Goal: Task Accomplishment & Management: Use online tool/utility

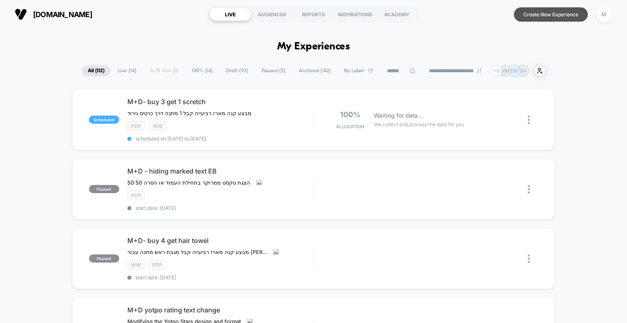
click at [544, 10] on button "Create New Experience" at bounding box center [551, 14] width 74 height 14
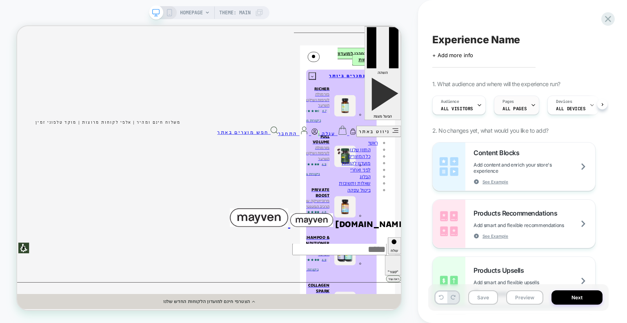
click at [521, 107] on span "ALL PAGES" at bounding box center [514, 109] width 24 height 6
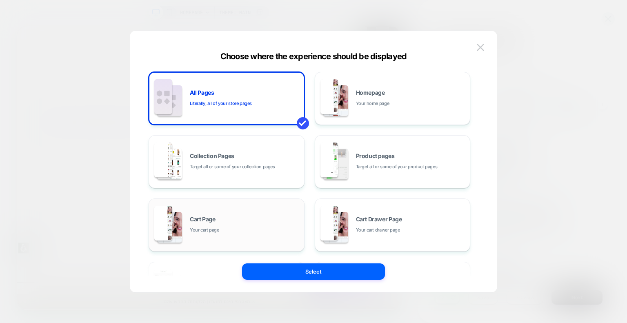
click at [251, 223] on div "Cart Page Your cart page" at bounding box center [245, 225] width 110 height 18
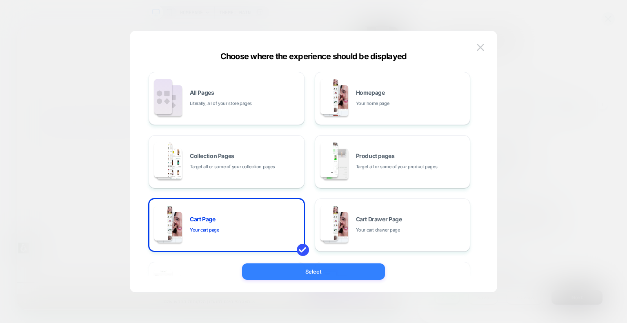
click at [363, 275] on button "Select" at bounding box center [313, 271] width 143 height 16
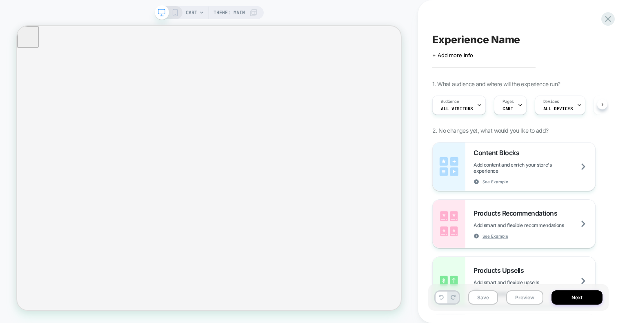
scroll to position [0, 0]
click at [511, 107] on div "Pages CART" at bounding box center [508, 105] width 28 height 18
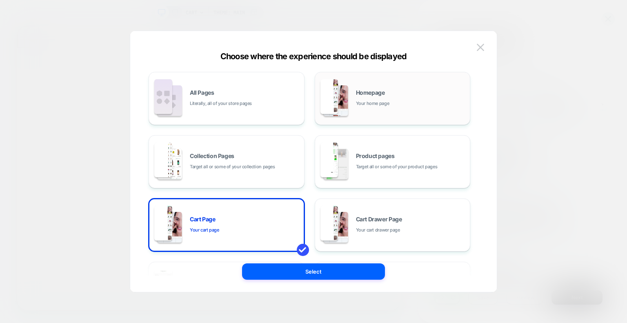
click at [384, 96] on div "Homepage Your home page" at bounding box center [411, 99] width 110 height 18
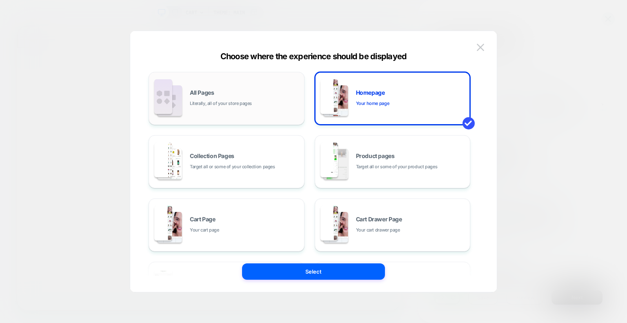
click at [262, 94] on div "All Pages Literally, all of your store pages" at bounding box center [245, 99] width 110 height 18
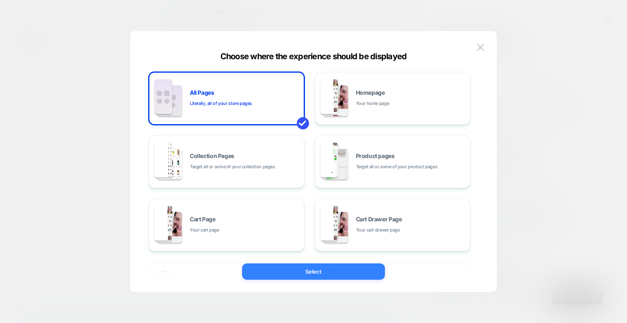
click at [365, 269] on button "Select" at bounding box center [313, 271] width 143 height 16
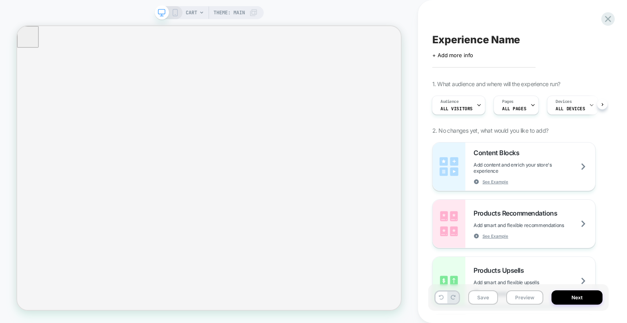
click at [201, 16] on div "CART Theme: MAIN" at bounding box center [222, 12] width 72 height 13
click at [199, 11] on icon at bounding box center [201, 12] width 5 height 5
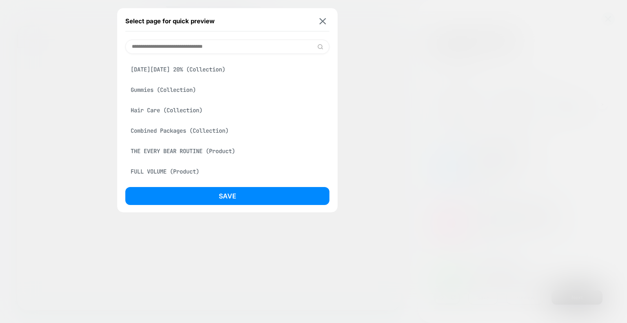
scroll to position [142, 0]
click at [210, 47] on input at bounding box center [227, 47] width 204 height 14
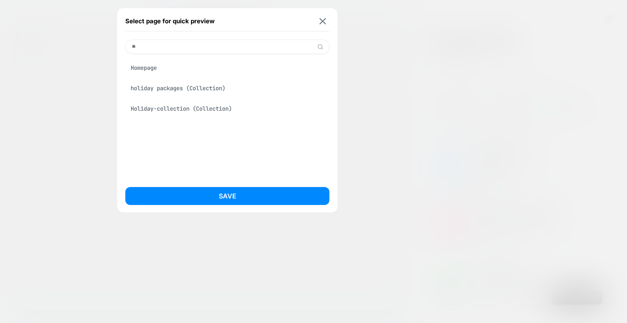
scroll to position [0, 0]
type input "****"
click at [142, 67] on div "Homepage" at bounding box center [227, 68] width 204 height 16
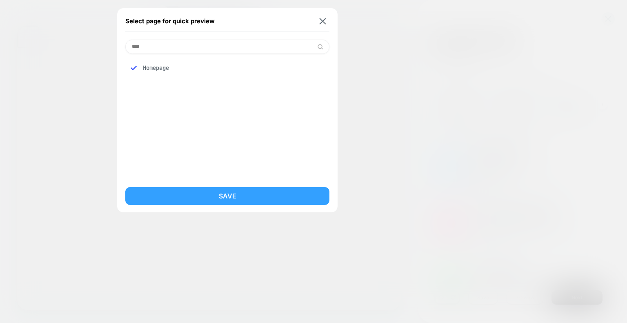
click at [249, 192] on button "Save" at bounding box center [227, 196] width 204 height 18
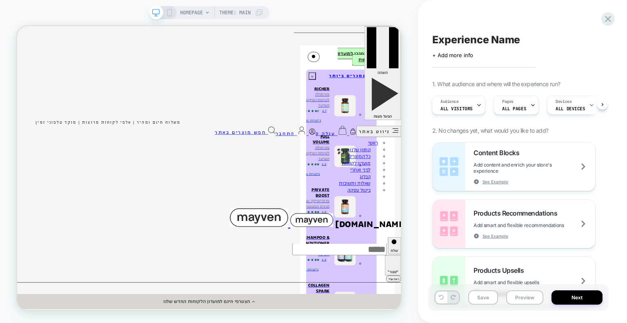
scroll to position [0, 1]
click at [456, 159] on icon at bounding box center [451, 165] width 11 height 12
click at [476, 104] on icon at bounding box center [478, 104] width 5 height 5
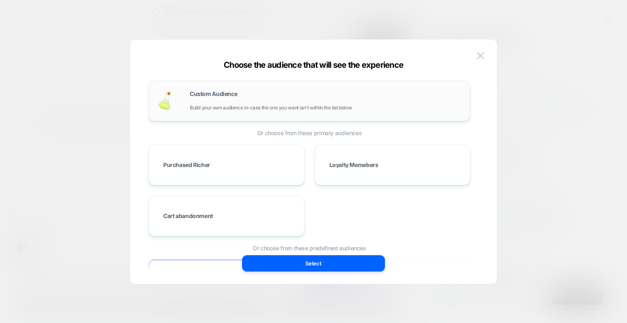
click at [326, 96] on div "Custom Audience Build your own audience in-case the one you want isn't within t…" at bounding box center [326, 101] width 272 height 20
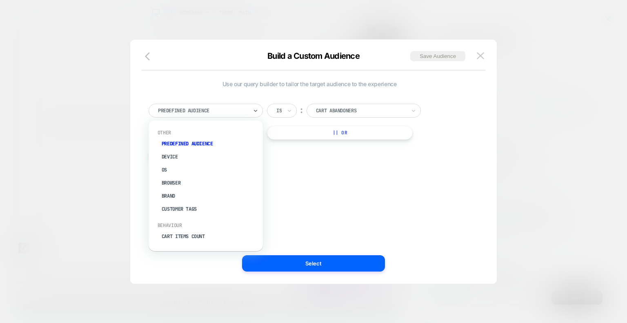
click at [224, 110] on div at bounding box center [203, 110] width 90 height 7
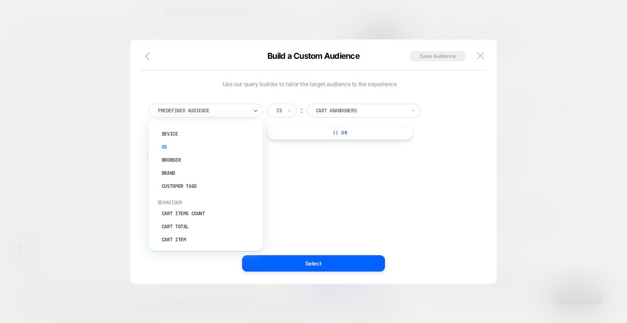
scroll to position [24, 0]
click at [193, 244] on div "Cart Item" at bounding box center [210, 238] width 106 height 13
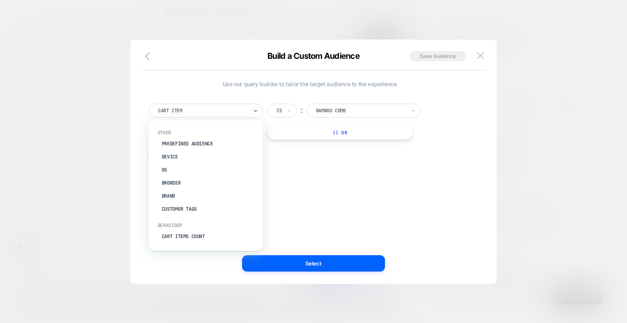
click at [243, 114] on div at bounding box center [203, 110] width 90 height 7
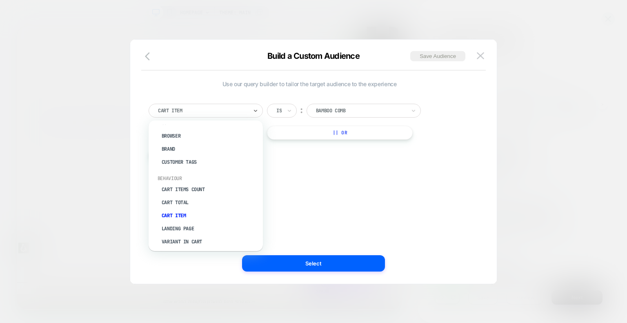
scroll to position [47, 0]
click at [204, 189] on div "Cart Items Count" at bounding box center [210, 188] width 106 height 13
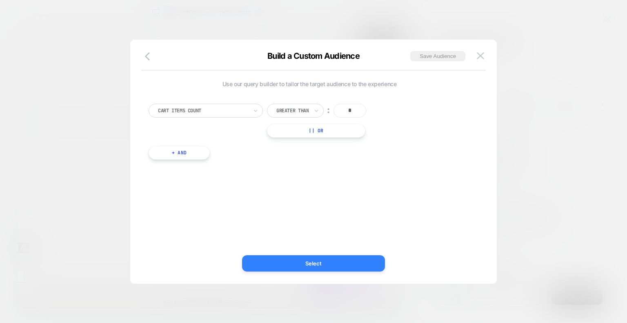
click at [282, 267] on button "Select" at bounding box center [313, 263] width 143 height 16
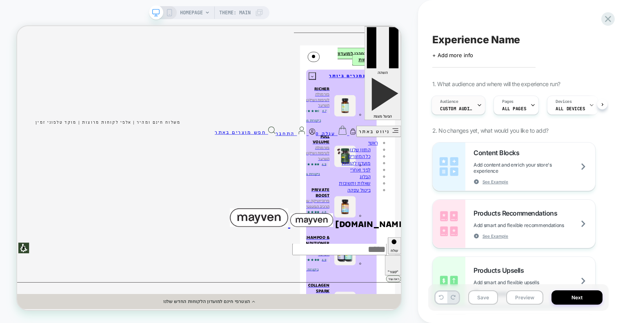
click at [467, 107] on span "Custom Audience" at bounding box center [456, 109] width 33 height 6
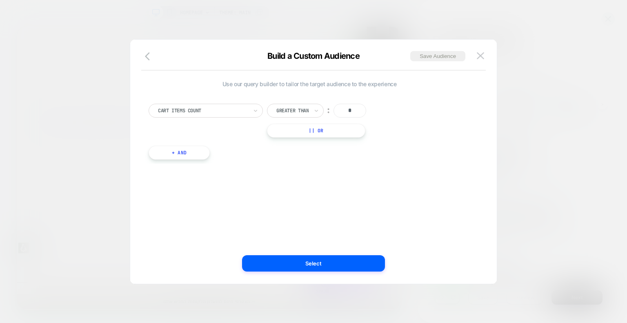
click at [351, 113] on input "*" at bounding box center [349, 111] width 33 height 14
type input "*"
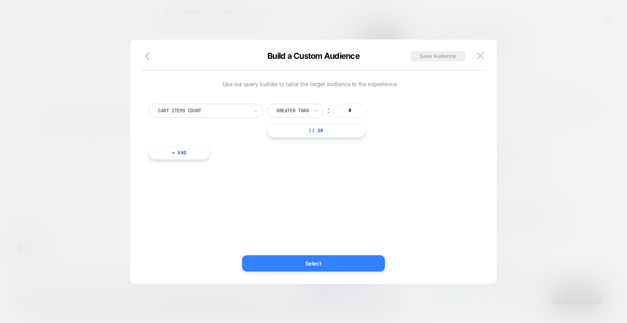
click at [292, 270] on button "Select" at bounding box center [313, 263] width 143 height 16
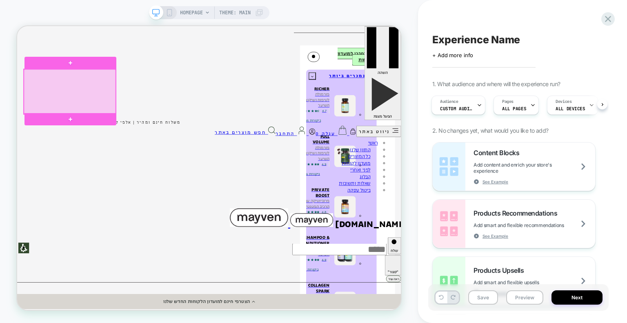
click at [37, 118] on div at bounding box center [87, 114] width 122 height 60
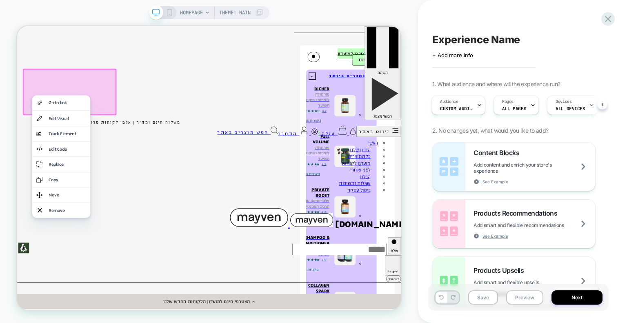
click at [371, 17] on div "HOMEPAGE Theme: MAIN" at bounding box center [209, 161] width 418 height 306
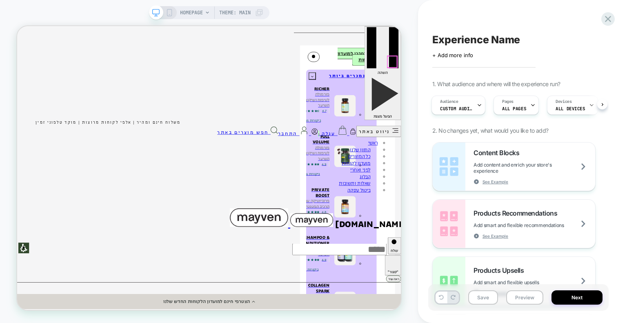
click at [457, 159] on icon at bounding box center [450, 165] width 13 height 13
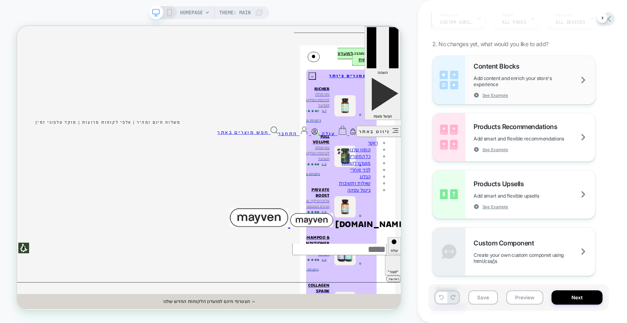
scroll to position [88, 0]
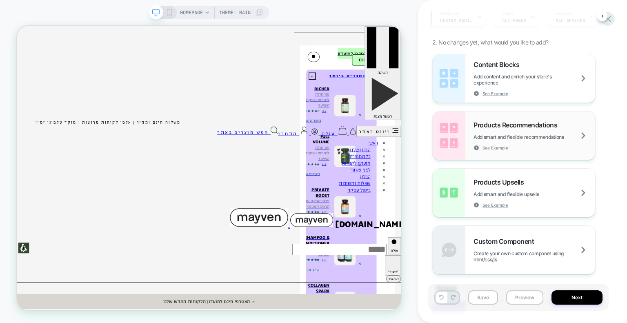
click at [522, 144] on div "Products Recommendations Add smart and flexible recommendations See Example" at bounding box center [534, 136] width 122 height 30
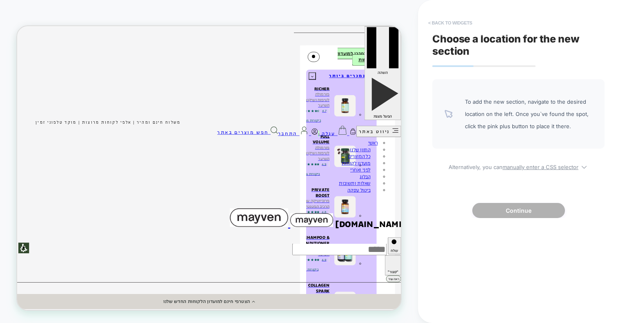
click at [451, 21] on button "< Back to widgets" at bounding box center [450, 22] width 52 height 13
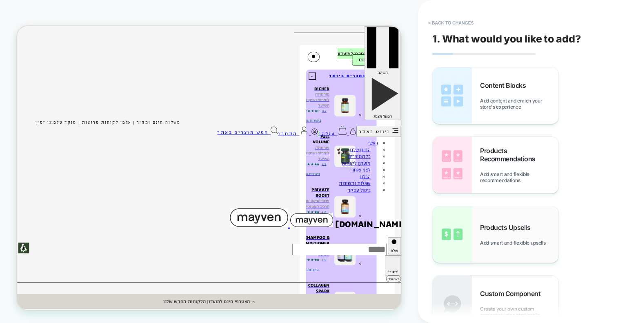
click at [517, 218] on div "Products Upsells Add smart and flexible upsells" at bounding box center [496, 234] width 126 height 56
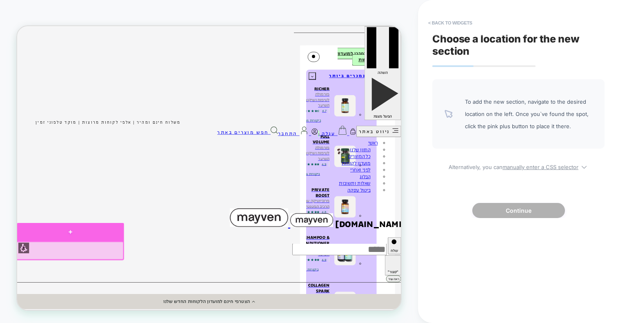
click at [87, 303] on div at bounding box center [88, 300] width 143 height 24
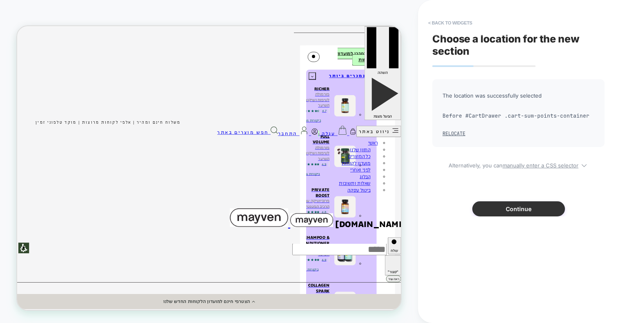
click at [499, 210] on button "Continue" at bounding box center [518, 208] width 93 height 15
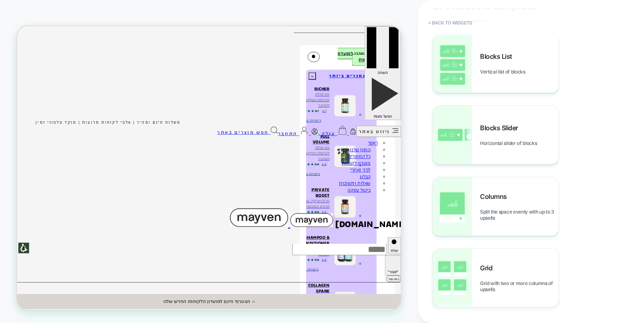
scroll to position [0, 0]
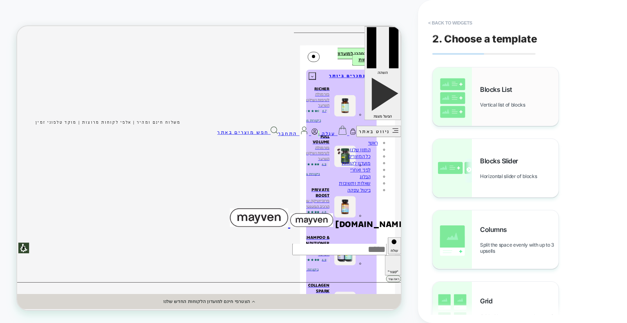
click at [506, 104] on span "Vertical list of blocks" at bounding box center [504, 105] width 49 height 6
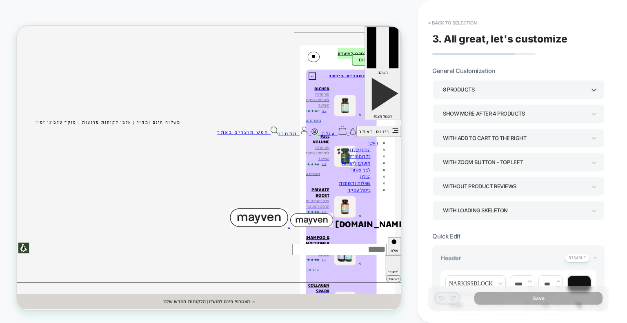
click at [516, 89] on div "8 Products" at bounding box center [514, 89] width 143 height 11
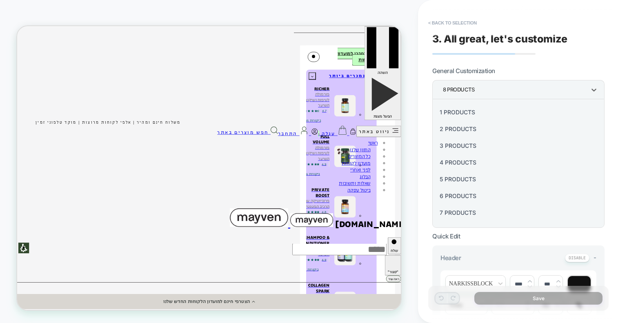
click at [485, 150] on div "3 Products" at bounding box center [518, 145] width 166 height 17
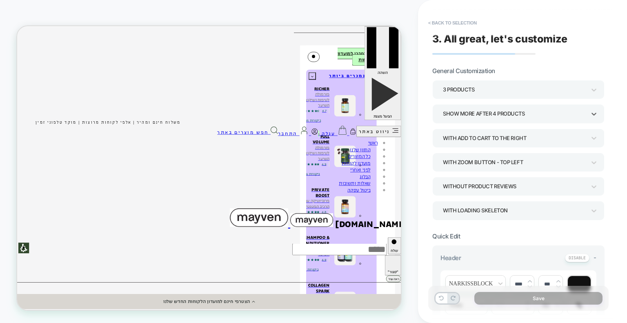
click at [544, 117] on div "Show more after 4 Products" at bounding box center [514, 113] width 143 height 11
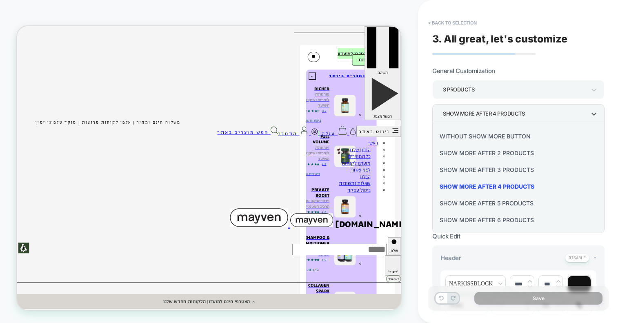
click at [510, 175] on div "Show more after 3 Products" at bounding box center [518, 169] width 166 height 17
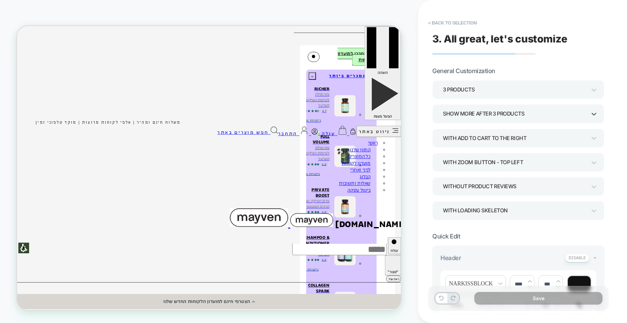
click at [521, 118] on div "Show more after 3 Products" at bounding box center [514, 113] width 143 height 11
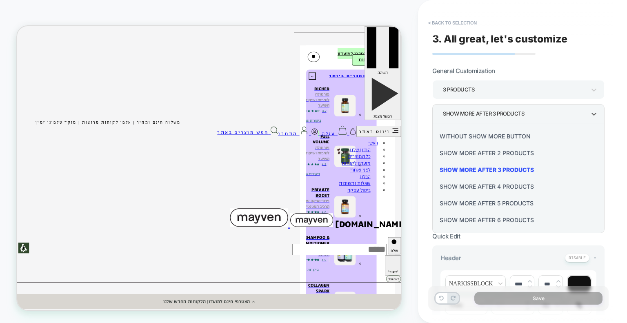
click at [517, 88] on div at bounding box center [313, 161] width 627 height 323
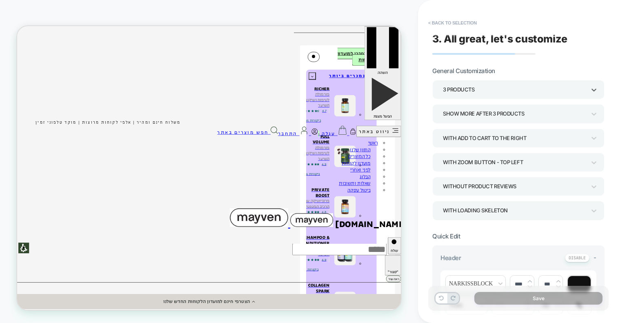
click at [527, 92] on div "3 Products" at bounding box center [514, 89] width 143 height 11
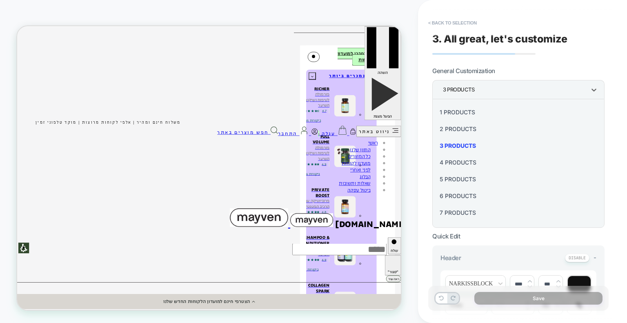
click at [470, 189] on div "6 Products" at bounding box center [518, 195] width 166 height 17
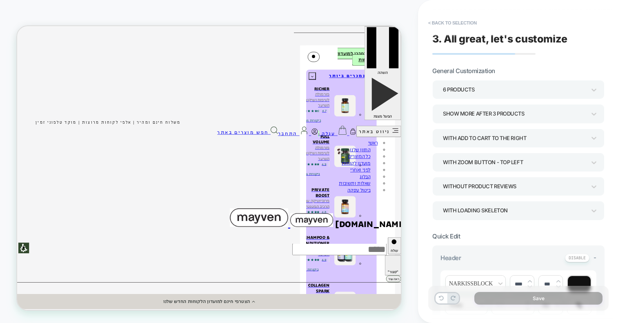
click at [566, 52] on div "**********" at bounding box center [518, 161] width 180 height 306
click at [558, 147] on div "6 Products Show more after 3 Products With add to cart to the right With Zoom B…" at bounding box center [518, 150] width 172 height 140
click at [560, 144] on div "With add to cart to the right" at bounding box center [518, 138] width 172 height 19
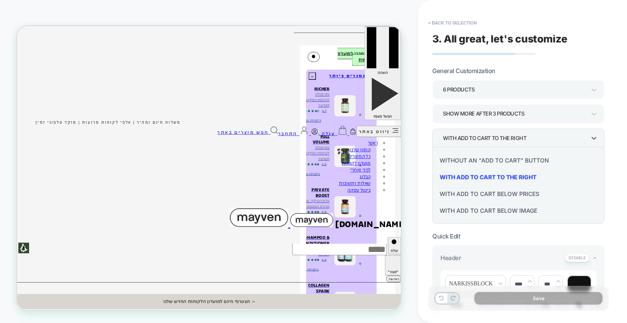
click at [560, 144] on div at bounding box center [313, 161] width 627 height 323
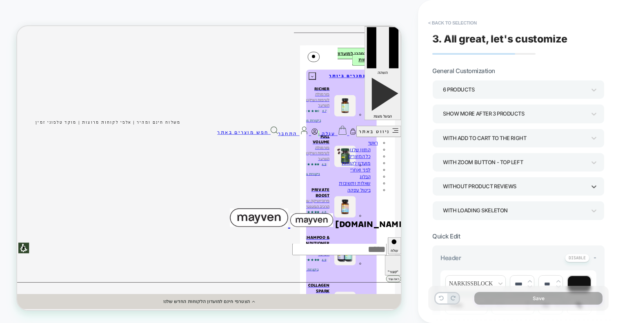
click at [586, 190] on div "Without Product Reviews" at bounding box center [514, 186] width 151 height 13
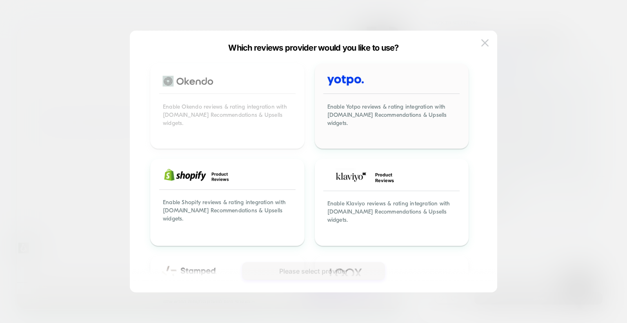
click at [407, 94] on div "Enable Yotpo reviews & rating integration with Visually.io Recommendations & Up…" at bounding box center [392, 119] width 152 height 55
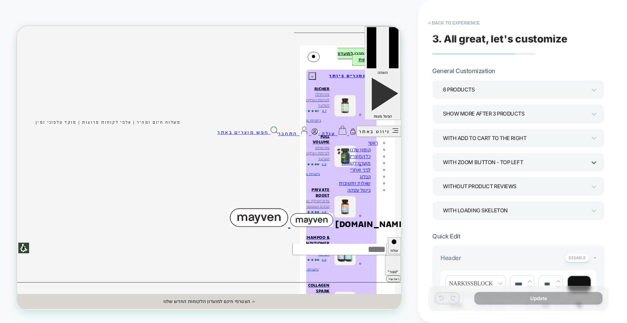
click at [574, 164] on div "With Zoom Button - Top Left" at bounding box center [514, 162] width 143 height 11
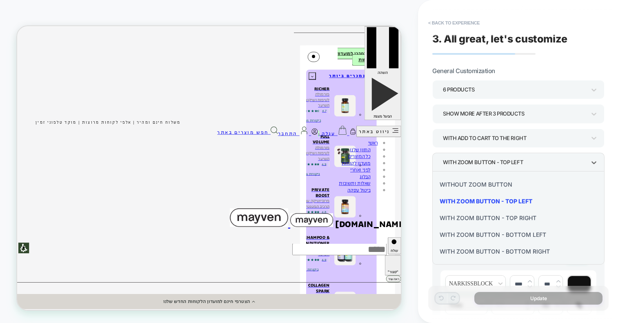
click at [493, 187] on div "Without Zoom Button" at bounding box center [518, 184] width 166 height 17
type textarea "*"
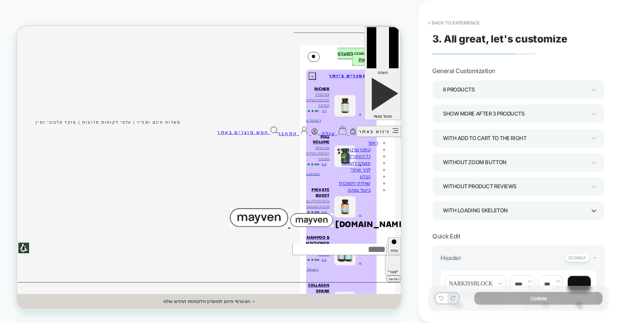
click at [576, 217] on div "WITH LOADING SKELETON" at bounding box center [518, 210] width 172 height 19
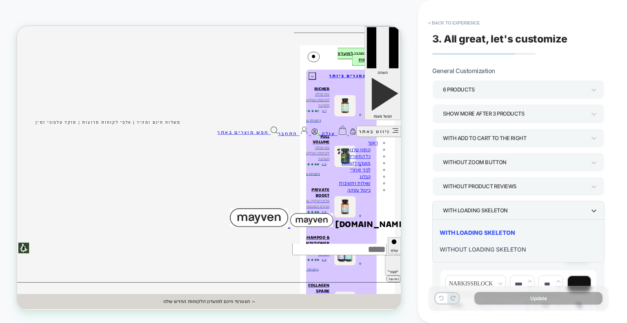
click at [576, 217] on div at bounding box center [313, 161] width 627 height 323
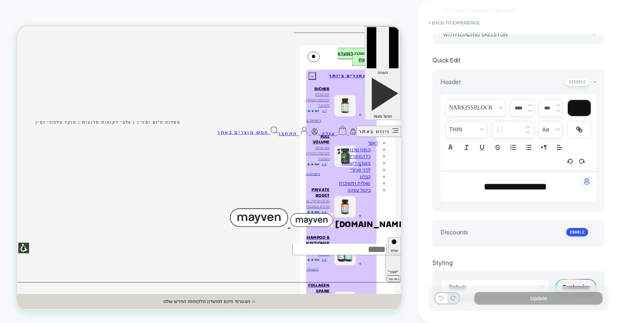
scroll to position [177, 0]
click at [504, 187] on span "**********" at bounding box center [515, 185] width 63 height 10
type input "****"
click at [504, 187] on span "**********" at bounding box center [515, 185] width 63 height 10
type textarea "*"
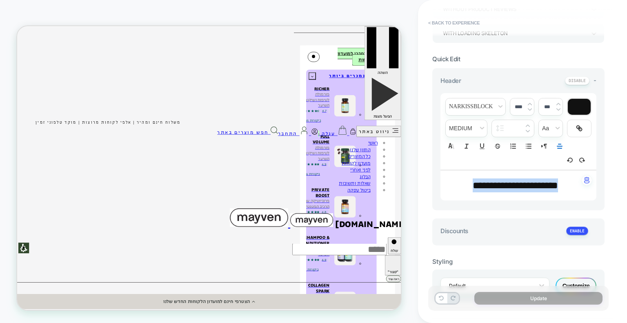
type textarea "*"
click at [530, 106] on div at bounding box center [530, 106] width 4 height 9
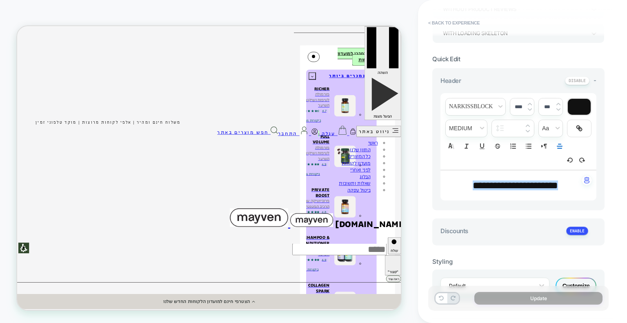
click at [519, 107] on input "****" at bounding box center [518, 107] width 17 height 6
type input "****"
type textarea "*"
type input "****"
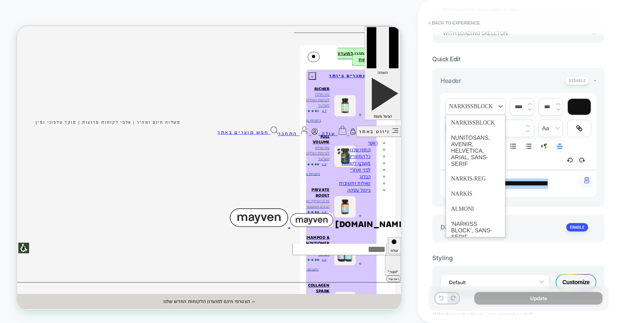
click at [495, 107] on span "font" at bounding box center [476, 106] width 60 height 17
click at [491, 122] on span "font" at bounding box center [475, 122] width 49 height 15
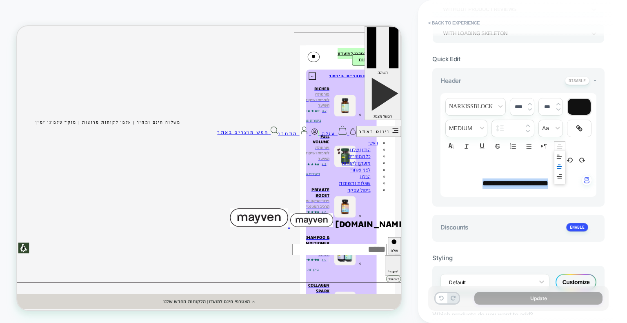
click at [561, 144] on icon "Align" at bounding box center [559, 145] width 7 height 7
click at [560, 176] on line "Align" at bounding box center [559, 176] width 4 height 0
click at [533, 207] on div "**********" at bounding box center [518, 155] width 172 height 174
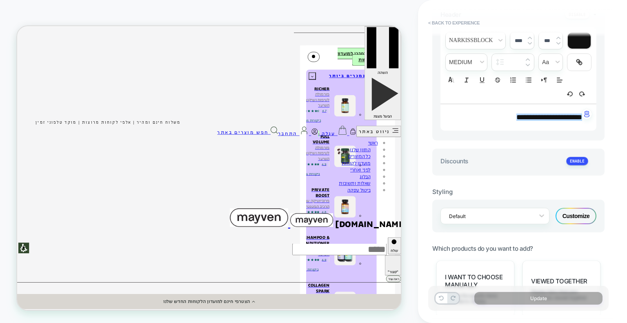
scroll to position [245, 0]
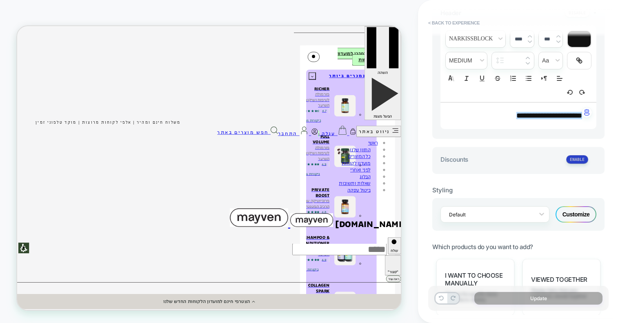
click at [575, 160] on button at bounding box center [577, 159] width 22 height 9
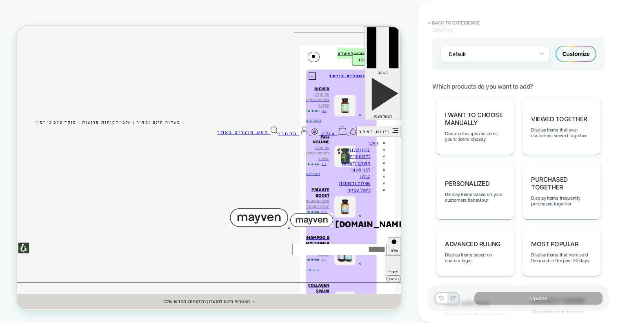
scroll to position [486, 0]
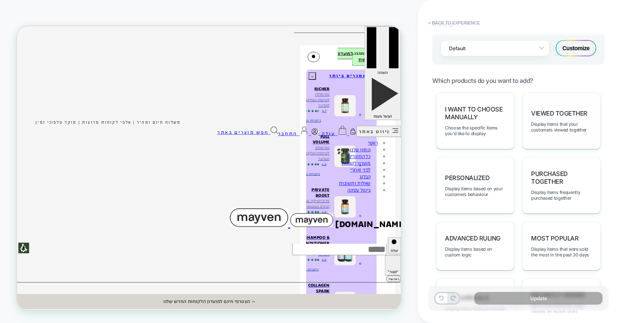
click at [592, 109] on div "Viewed Together Display items that your customers viewed together" at bounding box center [561, 121] width 78 height 56
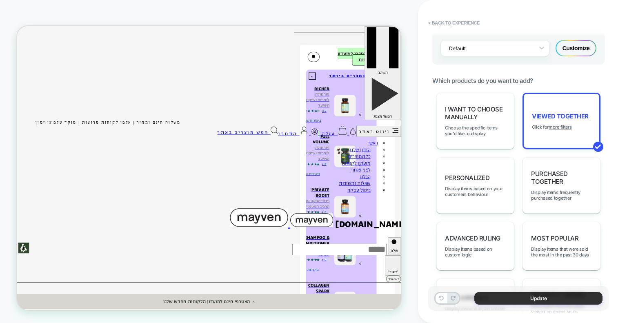
click at [557, 298] on button "Update" at bounding box center [538, 298] width 128 height 13
type textarea "*"
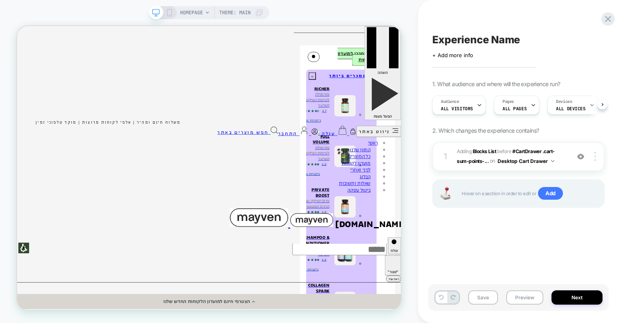
scroll to position [0, 0]
click at [457, 159] on icon at bounding box center [450, 165] width 13 height 13
click at [512, 40] on span "Experience Name" at bounding box center [476, 39] width 88 height 12
click at [512, 40] on div at bounding box center [518, 39] width 172 height 12
type textarea "*"
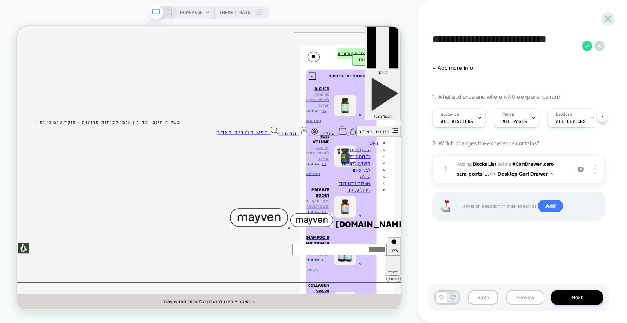
type textarea "**********"
click at [512, 14] on div "**********" at bounding box center [518, 161] width 180 height 306
click at [487, 298] on button "Save" at bounding box center [483, 297] width 30 height 14
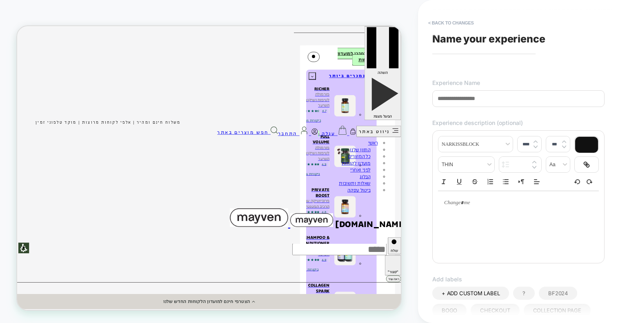
click at [520, 98] on input at bounding box center [518, 98] width 172 height 17
click at [476, 100] on input "**********" at bounding box center [518, 98] width 172 height 17
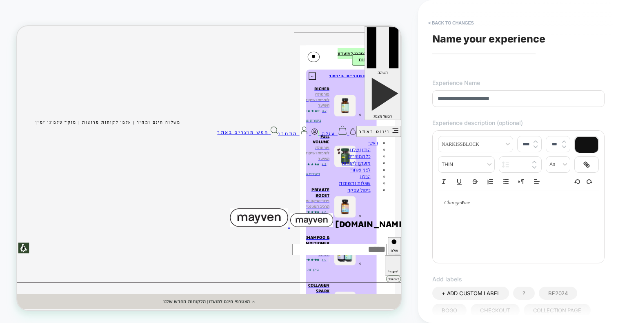
click at [476, 100] on input "**********" at bounding box center [518, 98] width 172 height 17
type input "**********"
click at [482, 218] on div at bounding box center [518, 223] width 161 height 65
type input "****"
click at [486, 203] on p "**********" at bounding box center [515, 202] width 138 height 7
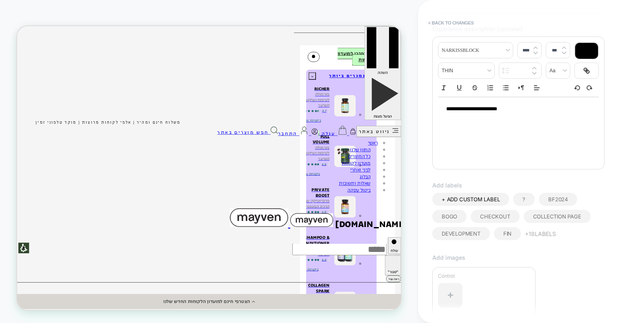
scroll to position [98, 0]
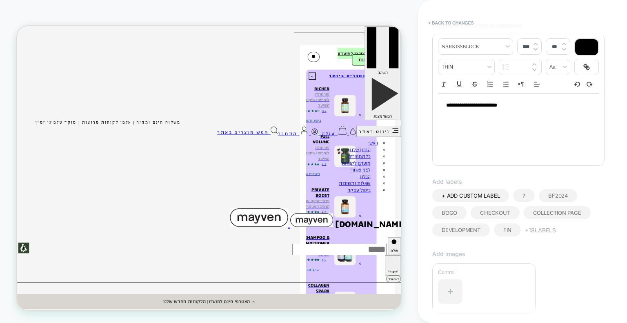
click at [546, 235] on button "+ 18 Labels" at bounding box center [540, 229] width 31 height 13
click at [459, 213] on span "mini cart" at bounding box center [455, 213] width 27 height 7
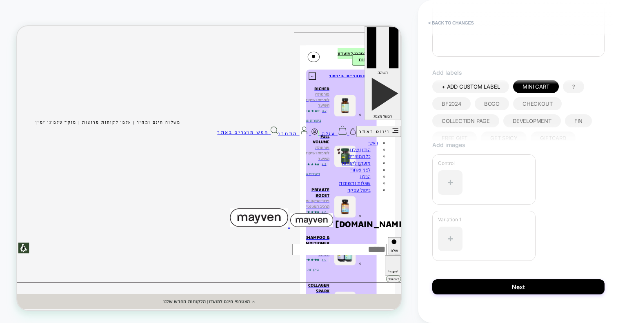
scroll to position [218, 0]
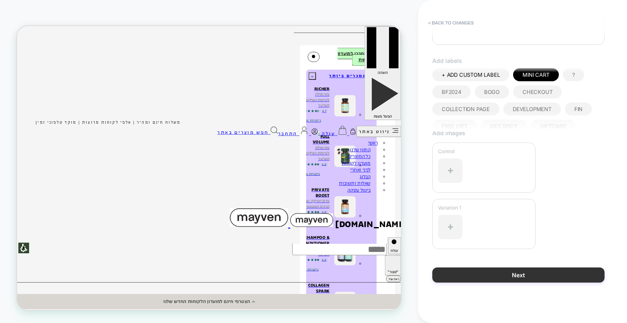
click at [571, 269] on button "Next" at bounding box center [518, 274] width 172 height 15
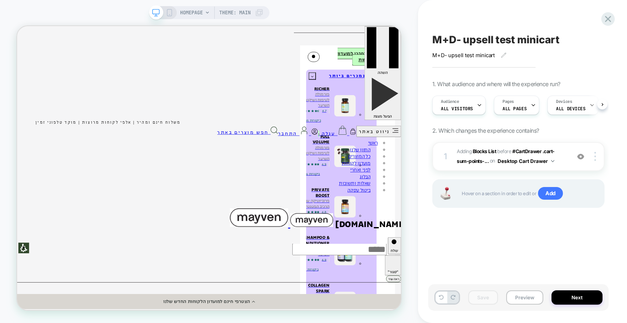
scroll to position [0, 0]
click at [526, 297] on button "Preview" at bounding box center [524, 297] width 37 height 14
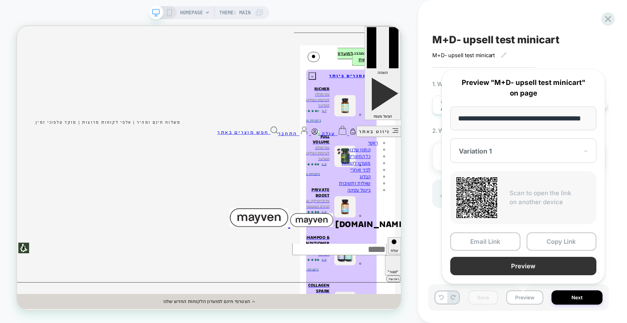
click at [524, 269] on button "Preview" at bounding box center [523, 266] width 146 height 18
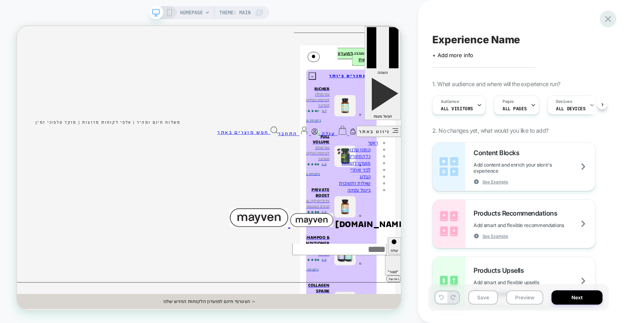
click at [608, 22] on icon at bounding box center [607, 18] width 11 height 11
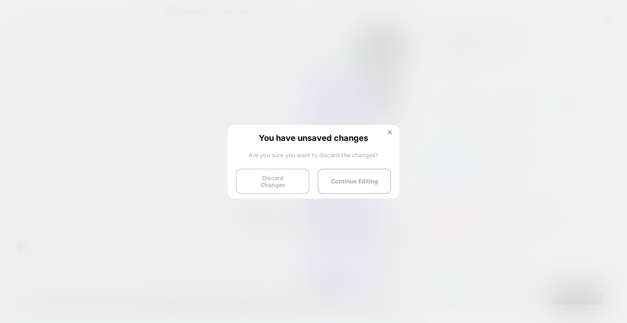
click at [280, 182] on button "Discard Changes" at bounding box center [272, 181] width 73 height 25
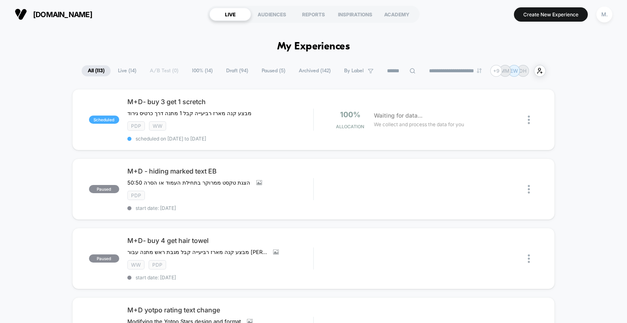
click at [220, 71] on span "Draft ( 94 )" at bounding box center [237, 70] width 34 height 11
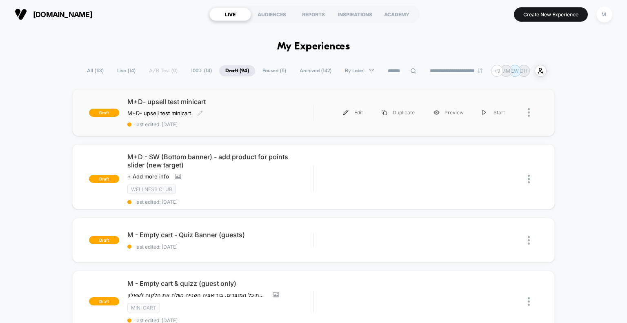
click at [278, 107] on div "M+D- upsell test minicart M+D- upsell test minicart Click to edit experience de…" at bounding box center [220, 113] width 186 height 30
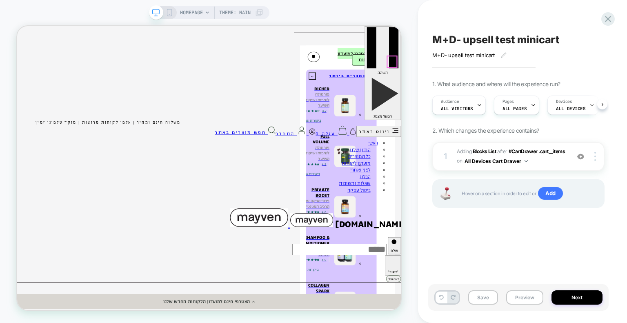
click at [456, 159] on icon at bounding box center [451, 165] width 11 height 12
